Goal: Ask a question

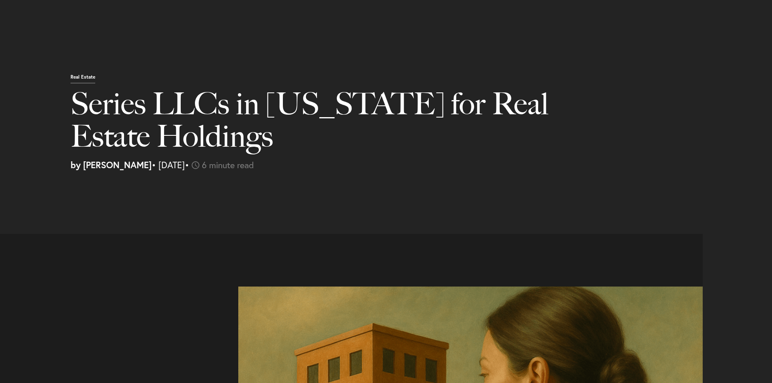
select select "US"
select select "Austin"
select select "Business and Civil Litigation"
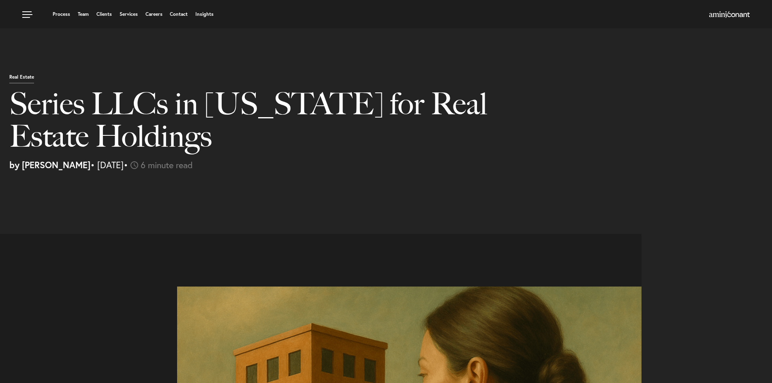
scroll to position [308, 0]
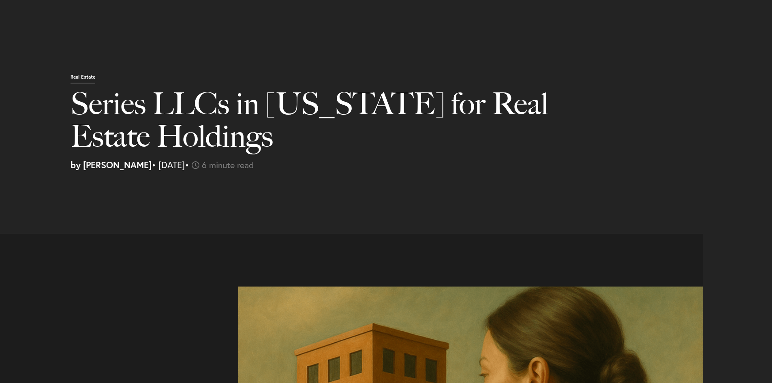
select select "US"
select select "Austin"
select select "Business and Civil Litigation"
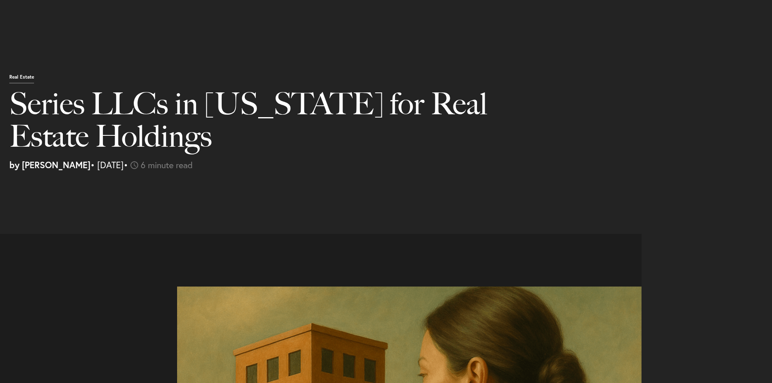
scroll to position [1078, 0]
